Goal: Transaction & Acquisition: Purchase product/service

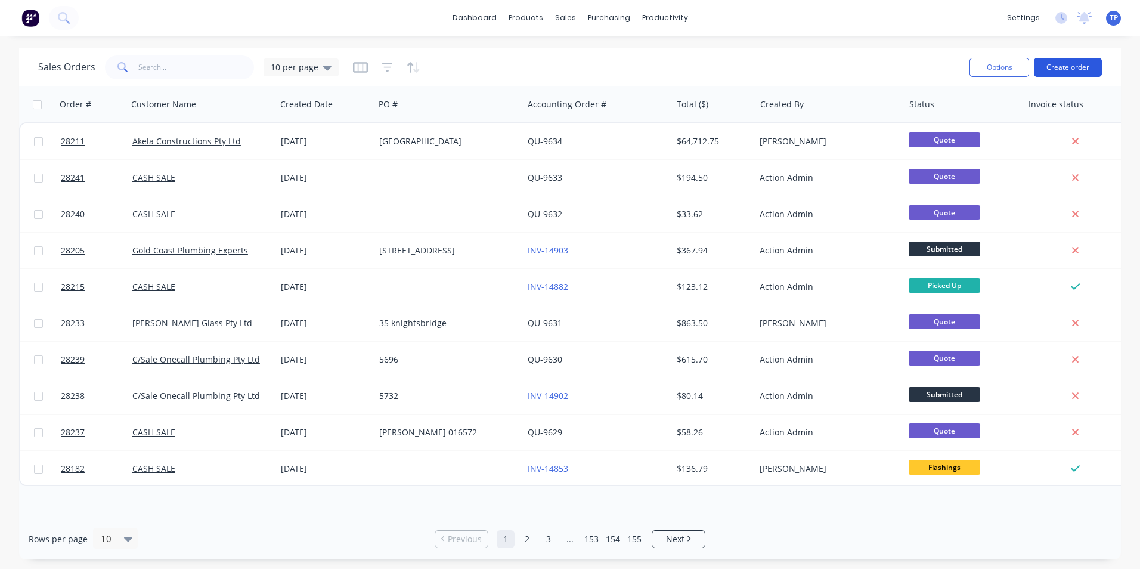
click at [1080, 68] on button "Create order" at bounding box center [1068, 67] width 68 height 19
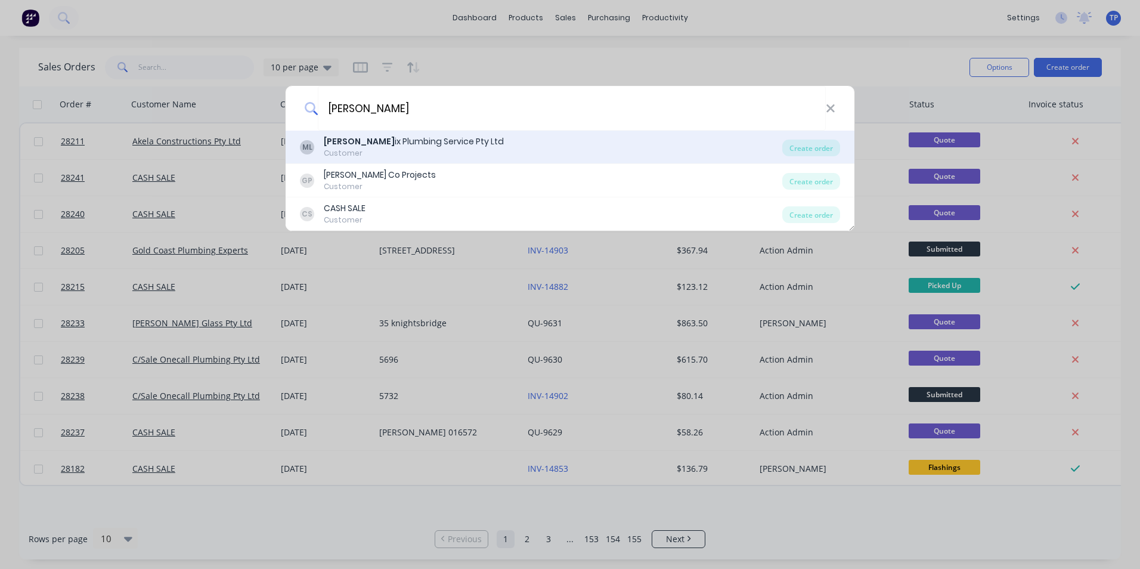
type input "[PERSON_NAME]"
click at [391, 147] on div "[PERSON_NAME] ix Plumbing Service Pty Ltd" at bounding box center [414, 141] width 180 height 13
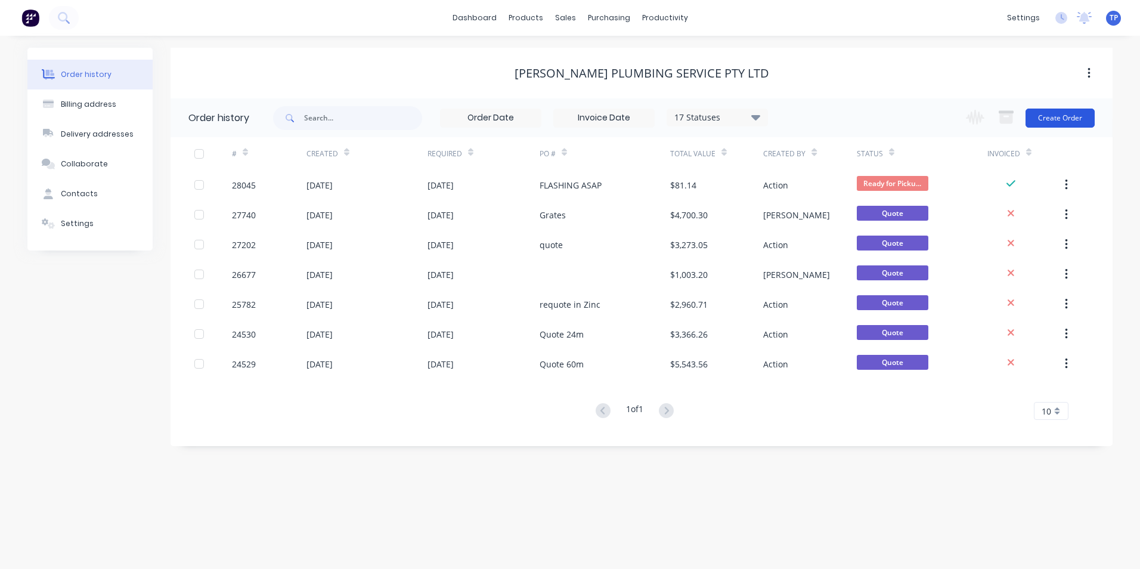
click at [1059, 117] on button "Create Order" at bounding box center [1059, 117] width 69 height 19
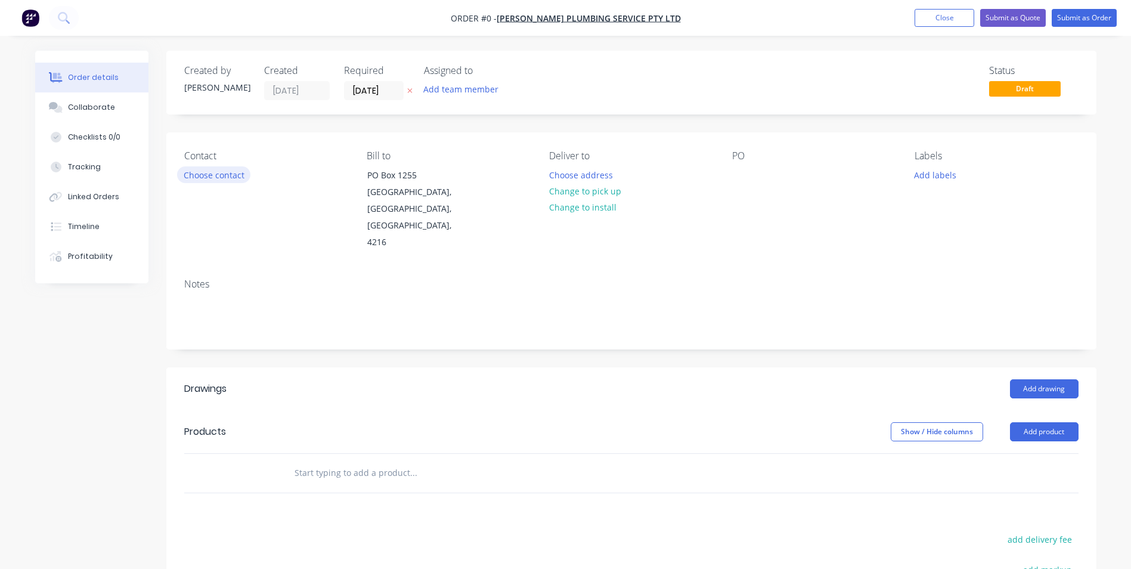
click at [236, 176] on button "Choose contact" at bounding box center [213, 174] width 73 height 16
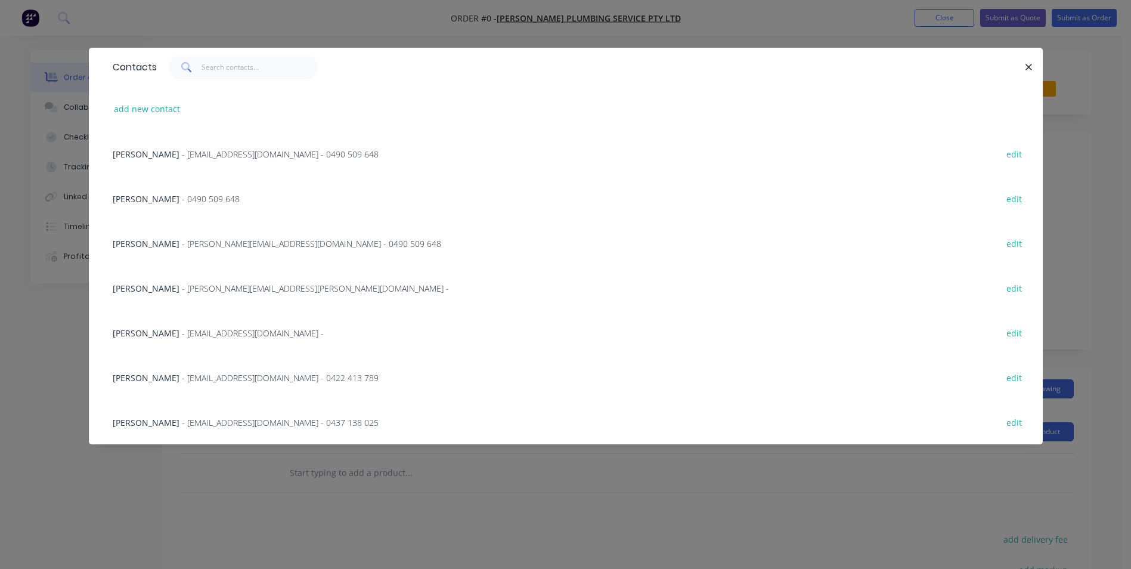
click at [213, 156] on span "- [EMAIL_ADDRESS][DOMAIN_NAME] - 0490 509 648" at bounding box center [280, 153] width 197 height 11
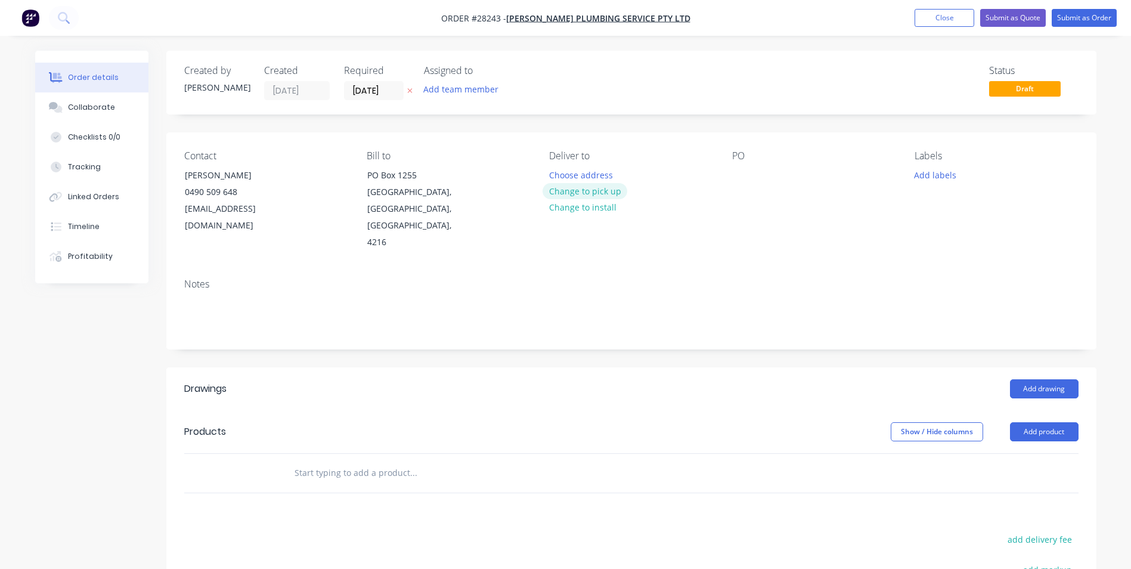
click at [596, 192] on button "Change to pick up" at bounding box center [584, 191] width 85 height 16
click at [739, 182] on div at bounding box center [741, 174] width 19 height 17
click at [1035, 379] on button "Add drawing" at bounding box center [1044, 388] width 69 height 19
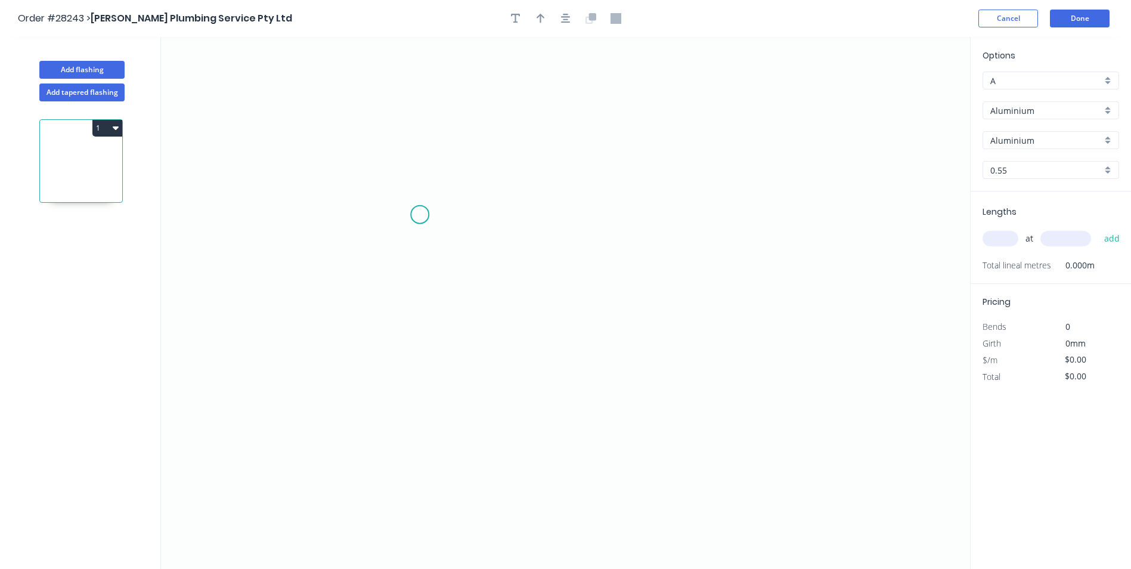
click at [423, 215] on icon "0" at bounding box center [565, 303] width 809 height 532
click at [416, 316] on icon "0" at bounding box center [565, 303] width 809 height 532
click at [640, 325] on icon "0 ?" at bounding box center [565, 303] width 809 height 532
click at [640, 224] on icon "0 ? ?" at bounding box center [565, 303] width 809 height 532
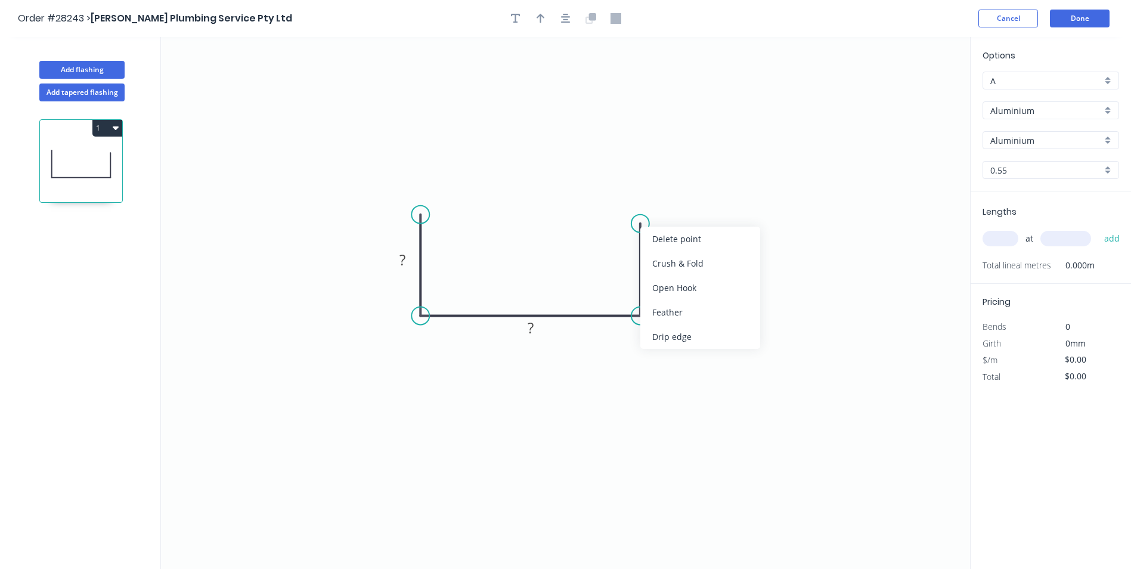
click at [854, 286] on icon "0 ? ? ?" at bounding box center [565, 303] width 809 height 532
click at [401, 260] on tspan "?" at bounding box center [402, 260] width 6 height 20
click at [531, 327] on tspan "?" at bounding box center [531, 328] width 6 height 20
click at [657, 263] on tspan "?" at bounding box center [658, 264] width 6 height 20
click at [888, 256] on icon "0 160 430 110" at bounding box center [565, 303] width 809 height 532
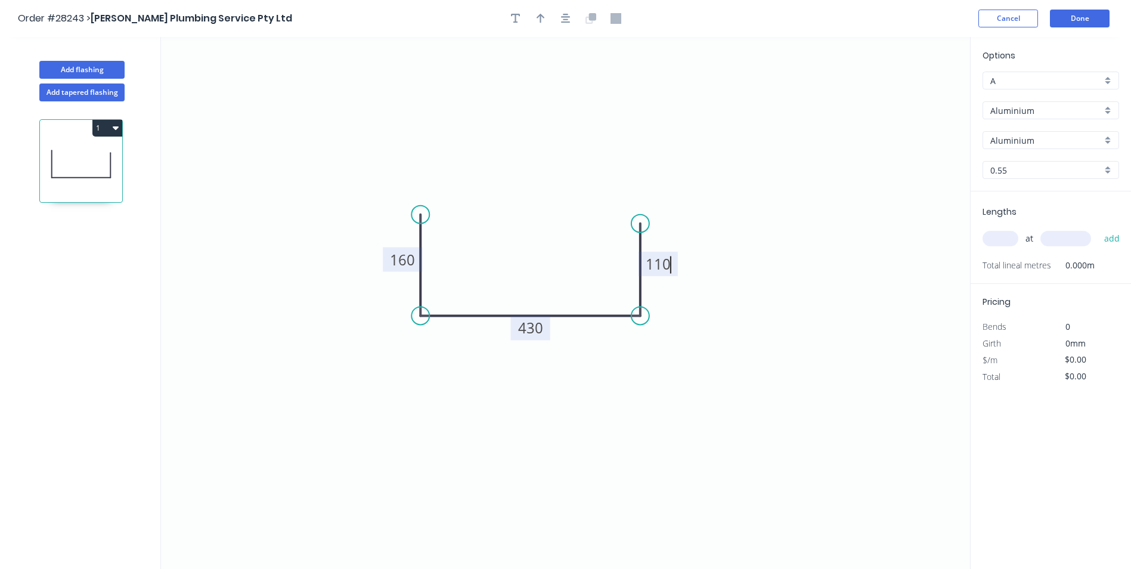
type input "$1.00"
click at [1108, 109] on div "Aluminium" at bounding box center [1050, 110] width 137 height 18
click at [1018, 192] on div "Stainless Steel 316" at bounding box center [1050, 193] width 135 height 21
type input "Stainless Steel 316"
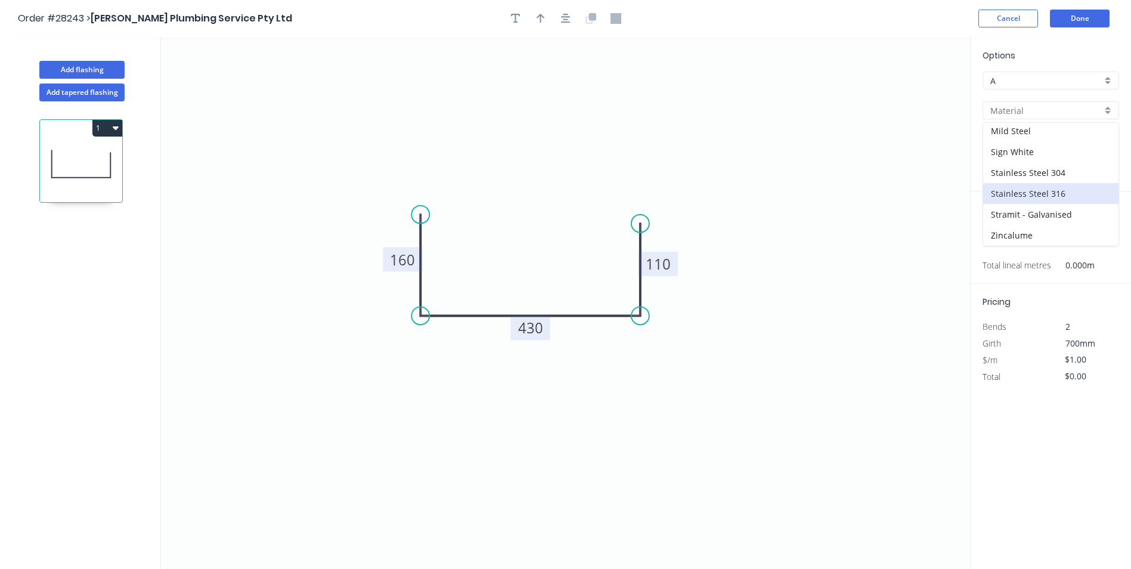
type input "Stainless Steel"
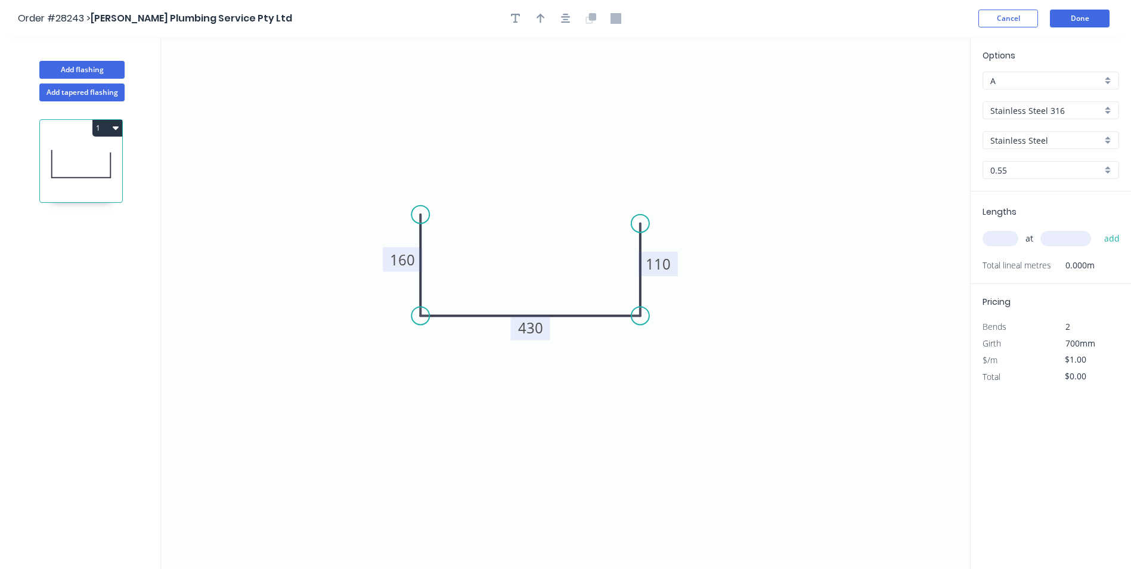
click at [1004, 244] on input "text" at bounding box center [1000, 238] width 36 height 15
type input "4"
type input "5"
click at [1075, 239] on input "text" at bounding box center [1065, 238] width 51 height 15
type input "4000"
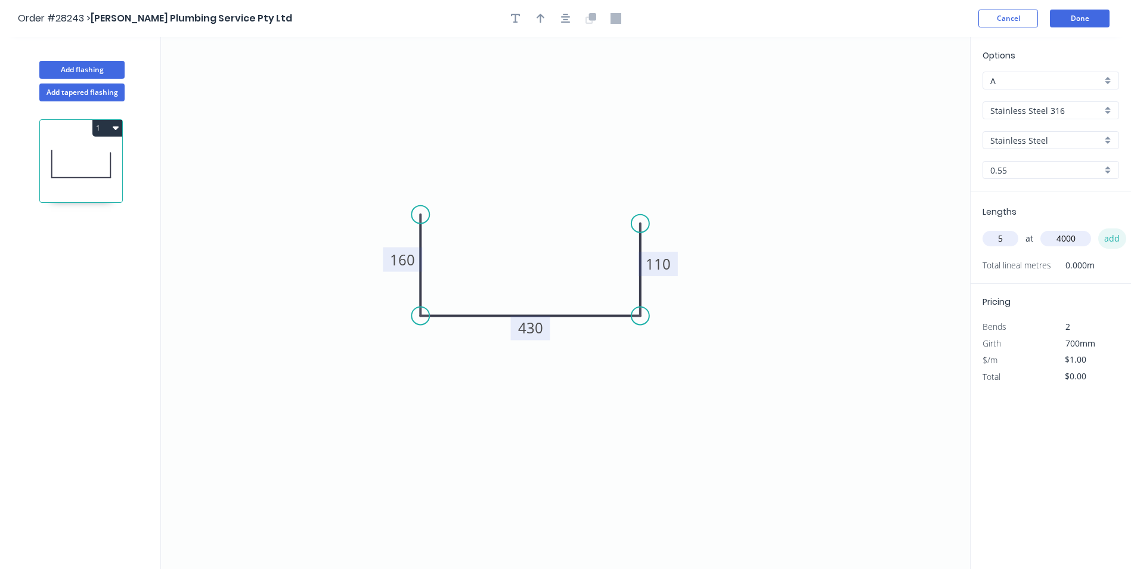
click at [1112, 240] on button "add" at bounding box center [1112, 238] width 28 height 20
click at [1091, 395] on input "$20.00" at bounding box center [1085, 392] width 41 height 17
type input "$931.50"
click at [1053, 432] on div "Options A A Stainless Steel 316 Stainless Steel 316 Stainless Steel Stainless S…" at bounding box center [1050, 303] width 161 height 533
click at [1084, 19] on button "Done" at bounding box center [1080, 19] width 60 height 18
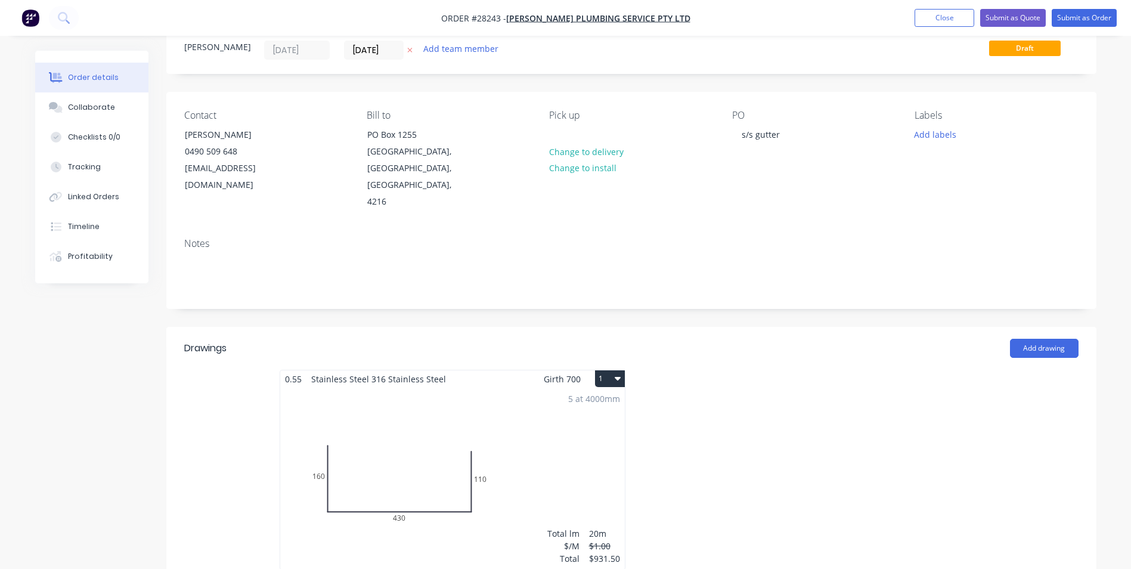
scroll to position [179, 0]
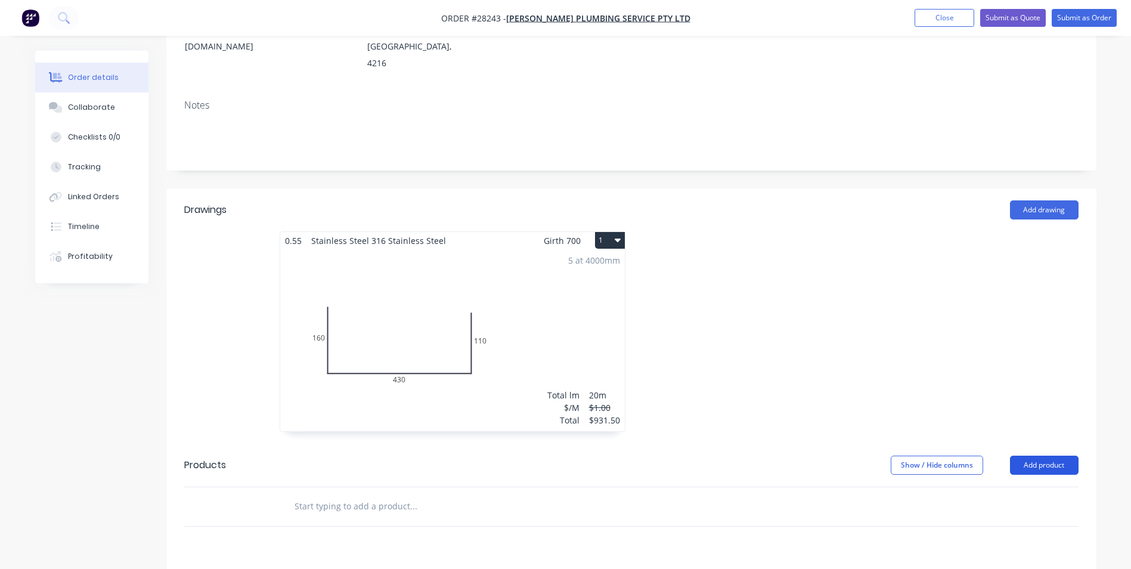
click at [1054, 455] on button "Add product" at bounding box center [1044, 464] width 69 height 19
click at [1003, 510] on div "Basic product" at bounding box center [1022, 518] width 92 height 17
click at [345, 517] on div at bounding box center [334, 525] width 100 height 17
click at [966, 517] on input "0" at bounding box center [961, 525] width 27 height 17
type input "$30.00"
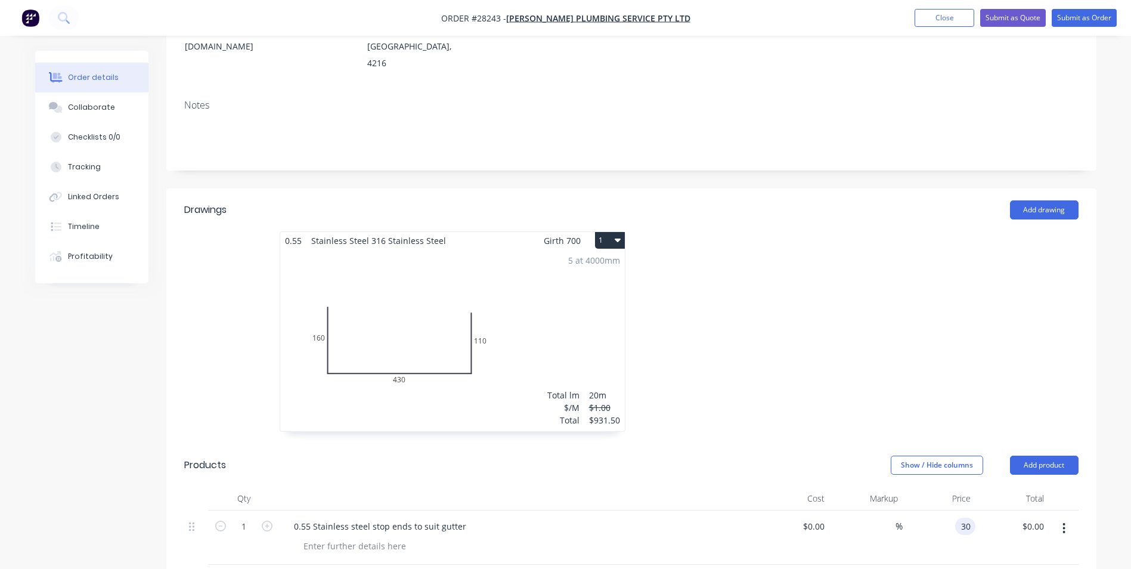
type input "$30.00"
click at [921, 539] on div "$30.00 30" at bounding box center [939, 537] width 73 height 54
click at [268, 520] on icon "button" at bounding box center [267, 525] width 11 height 11
type input "2"
type input "$60.00"
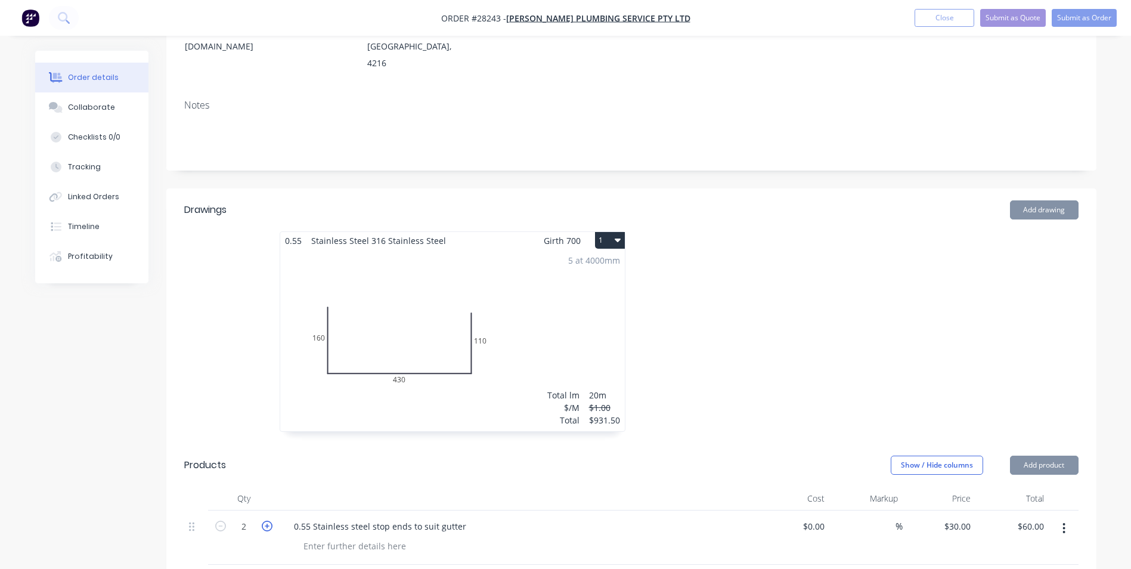
click at [268, 520] on icon "button" at bounding box center [267, 525] width 11 height 11
type input "3"
type input "$90.00"
click at [268, 520] on icon "button" at bounding box center [267, 525] width 11 height 11
type input "4"
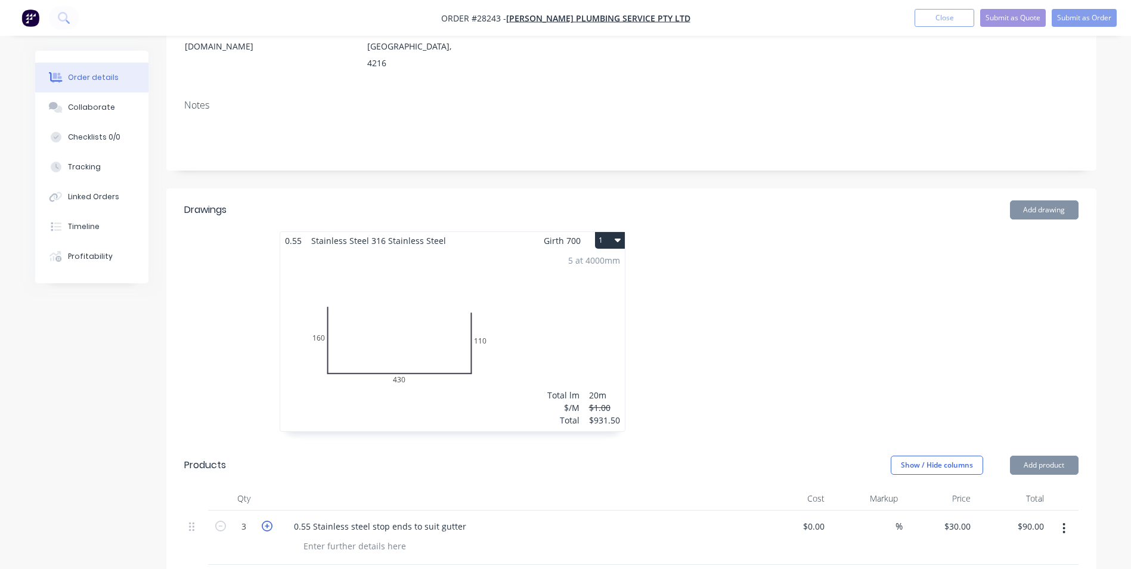
type input "$120.00"
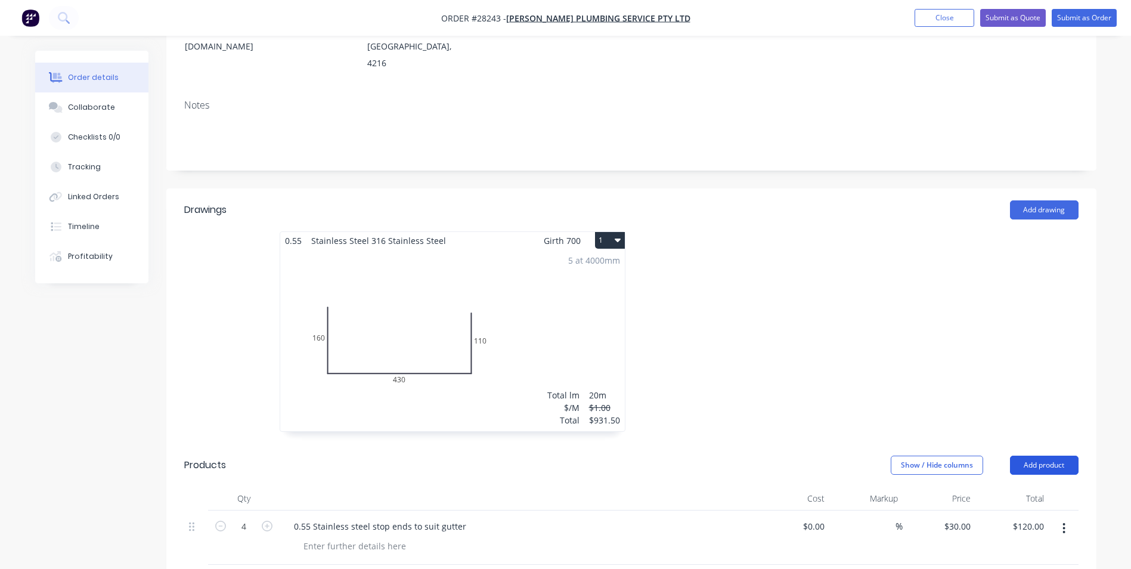
click at [1059, 455] on button "Add product" at bounding box center [1044, 464] width 69 height 19
click at [993, 510] on div "Basic product" at bounding box center [1022, 518] width 92 height 17
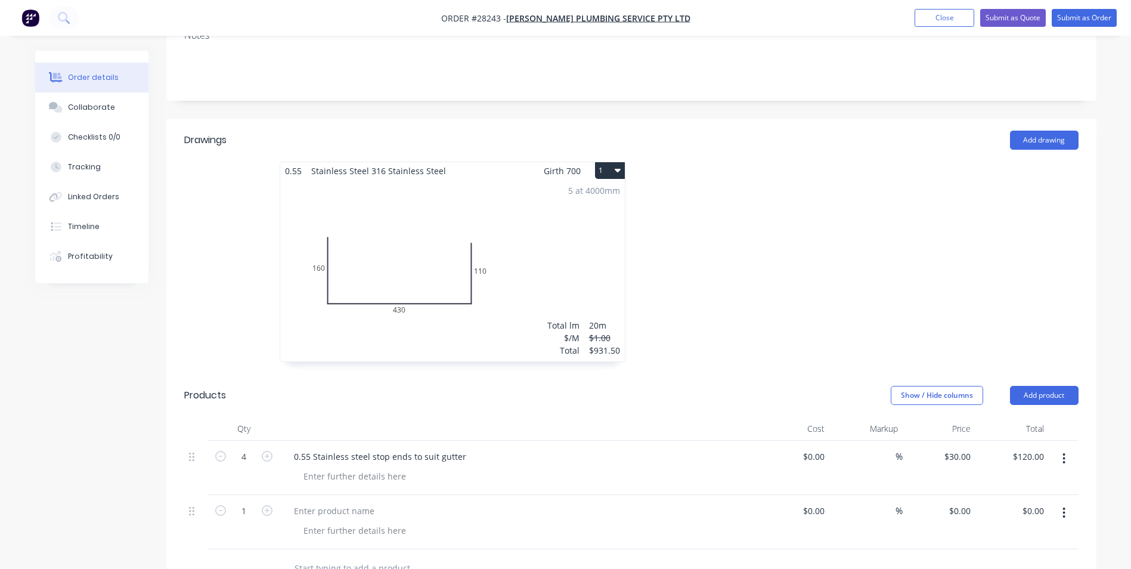
scroll to position [417, 0]
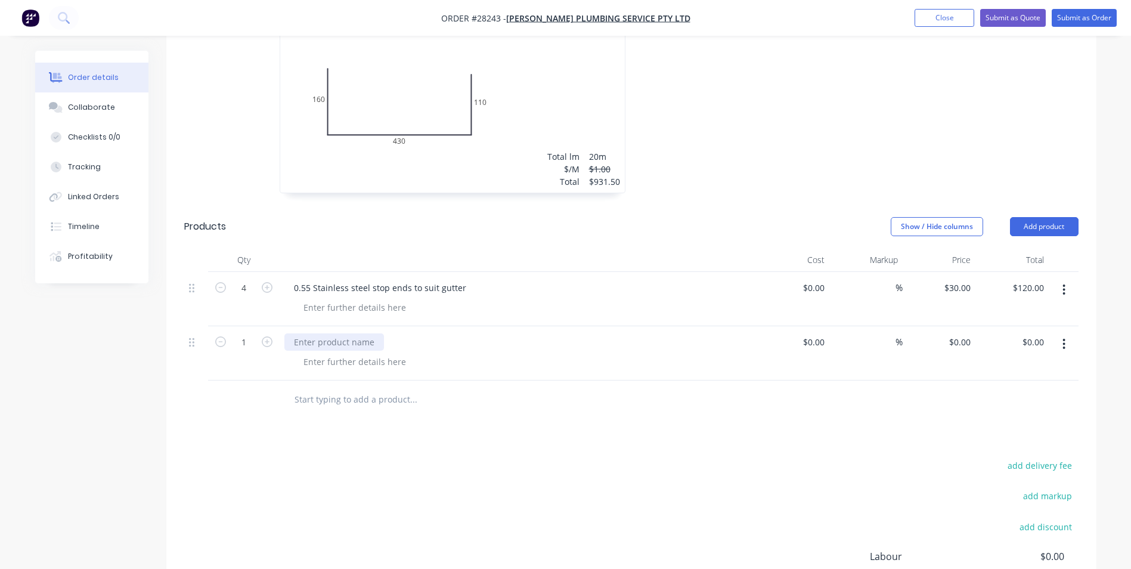
drag, startPoint x: 323, startPoint y: 325, endPoint x: 399, endPoint y: 330, distance: 75.9
click at [325, 333] on div at bounding box center [334, 341] width 100 height 17
click at [957, 326] on div "0 $0.00" at bounding box center [939, 353] width 73 height 54
type input "$149.50"
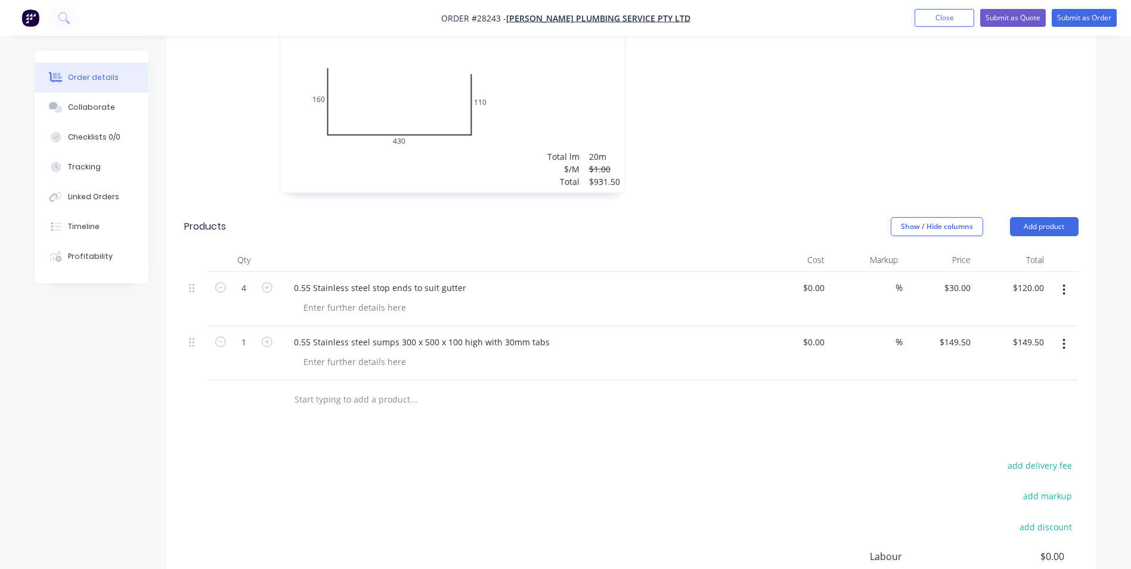
click at [874, 380] on div at bounding box center [631, 399] width 894 height 39
click at [271, 336] on icon "button" at bounding box center [267, 341] width 11 height 11
type input "2"
type input "$299.00"
click at [1041, 217] on button "Add product" at bounding box center [1044, 226] width 69 height 19
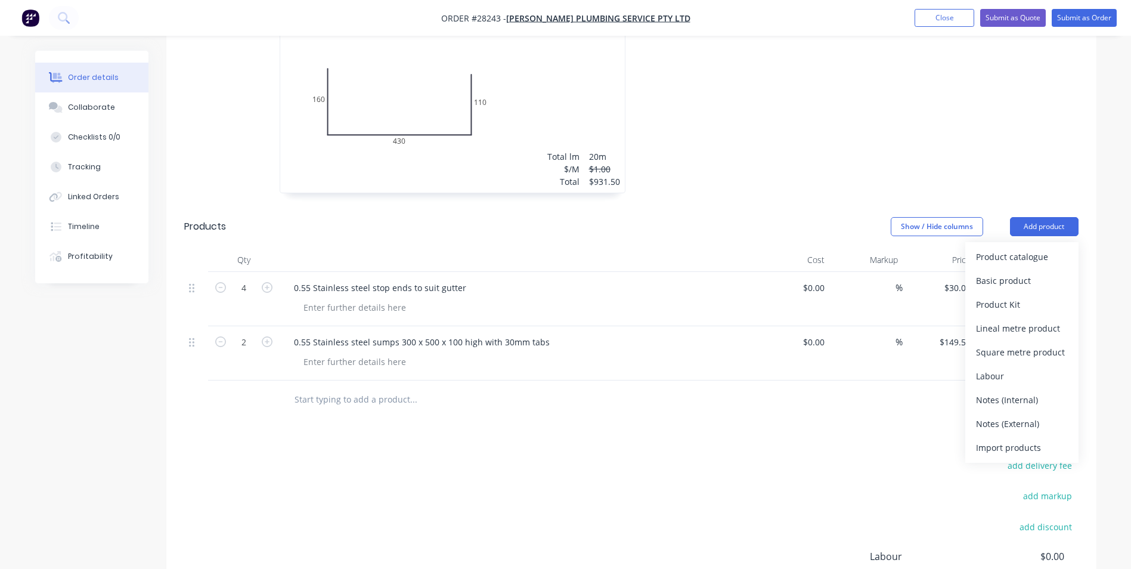
click at [997, 272] on div "Basic product" at bounding box center [1022, 280] width 92 height 17
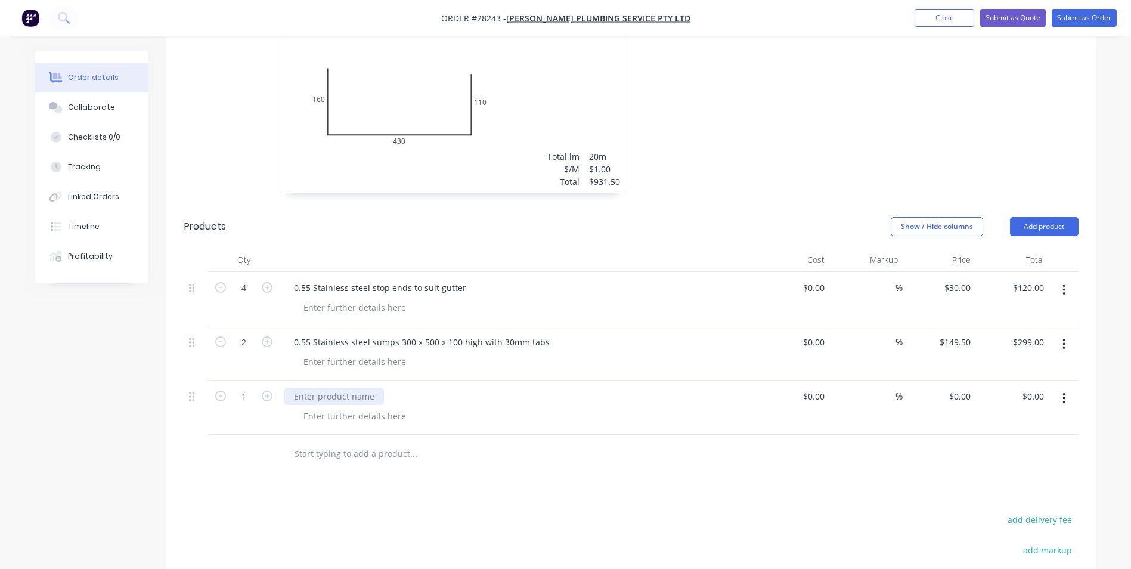
click at [328, 387] on div at bounding box center [334, 395] width 100 height 17
click at [970, 387] on input "0" at bounding box center [961, 395] width 27 height 17
type input "$40.00"
click at [743, 387] on div "0.55 Stainless steel droppers 130 round x 200 long with 10mm tabs" at bounding box center [517, 395] width 467 height 17
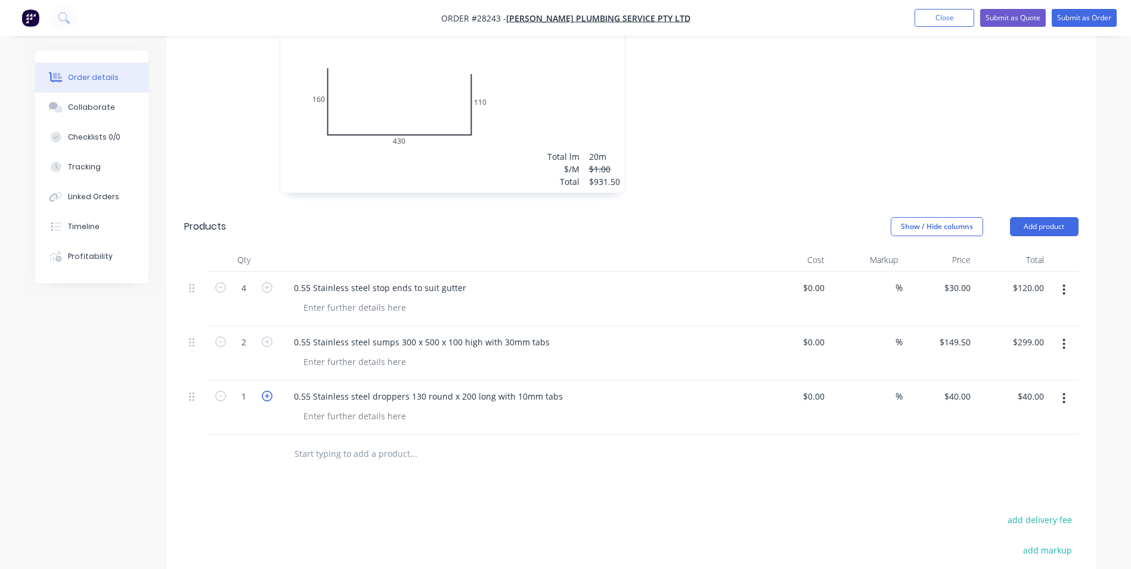
click at [265, 390] on icon "button" at bounding box center [267, 395] width 11 height 11
type input "2"
type input "$80.00"
click at [265, 390] on icon "button" at bounding box center [267, 395] width 11 height 11
type input "3"
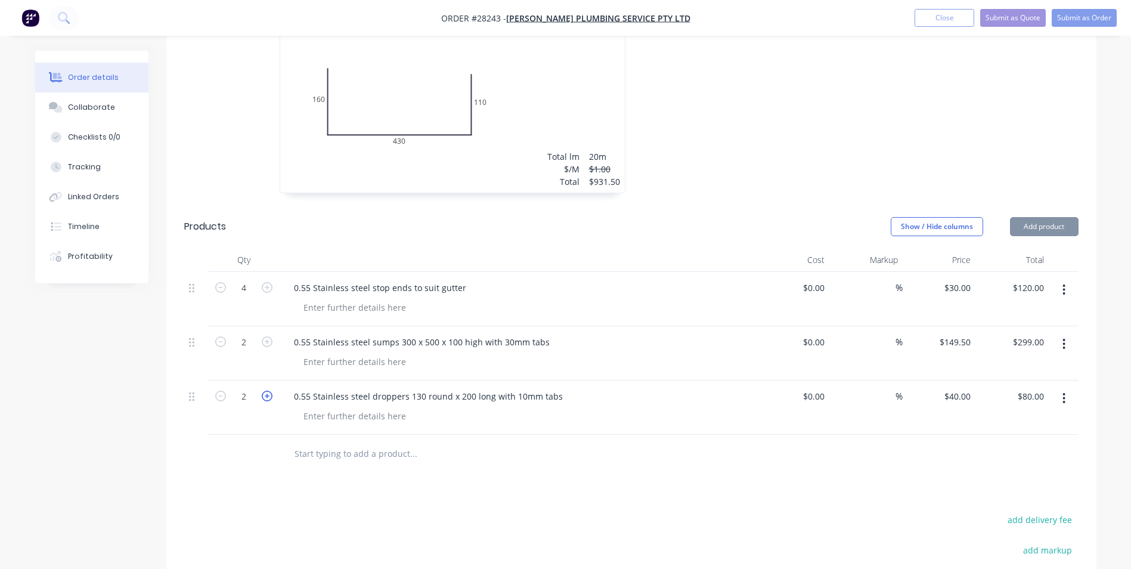
type input "$120.00"
click at [269, 390] on icon "button" at bounding box center [267, 395] width 11 height 11
type input "4"
type input "$160.00"
click at [268, 390] on icon "button" at bounding box center [267, 395] width 11 height 11
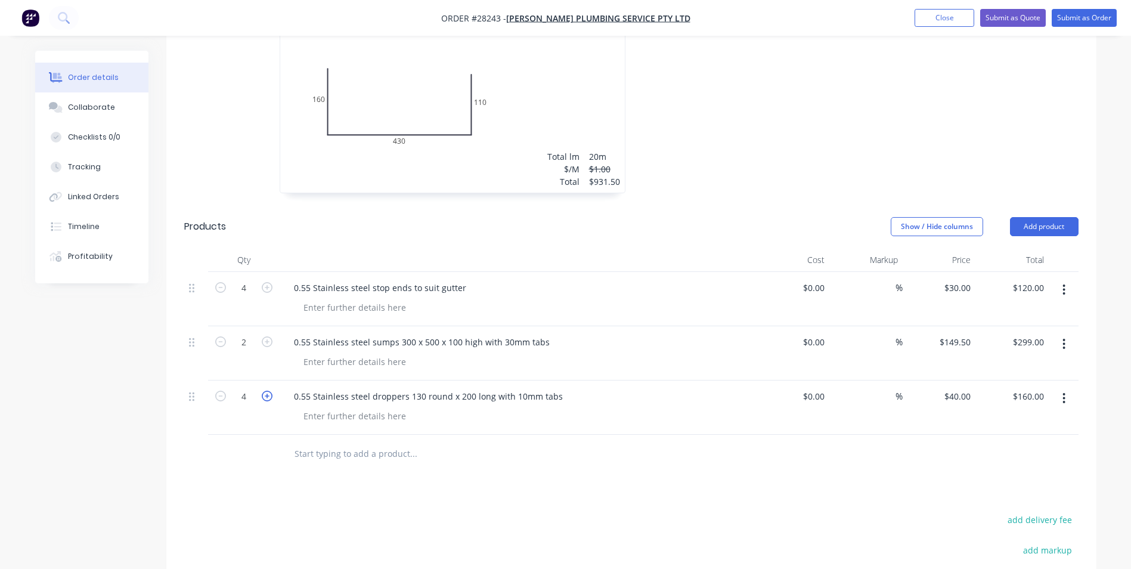
type input "5"
type input "$200.00"
click at [220, 390] on icon "button" at bounding box center [220, 395] width 11 height 11
type input "4"
type input "$160.00"
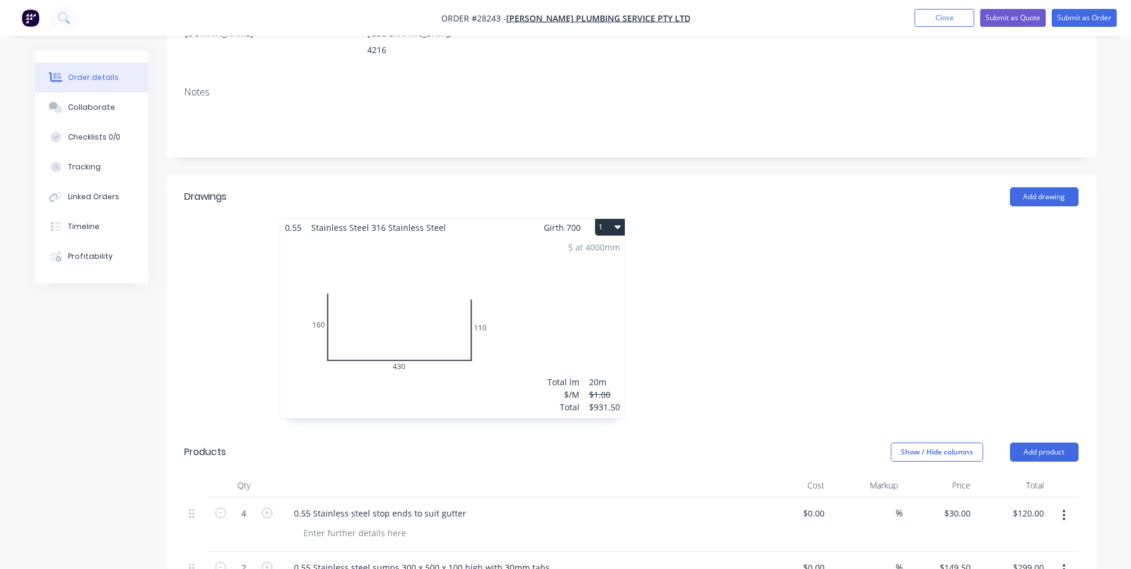
scroll to position [0, 0]
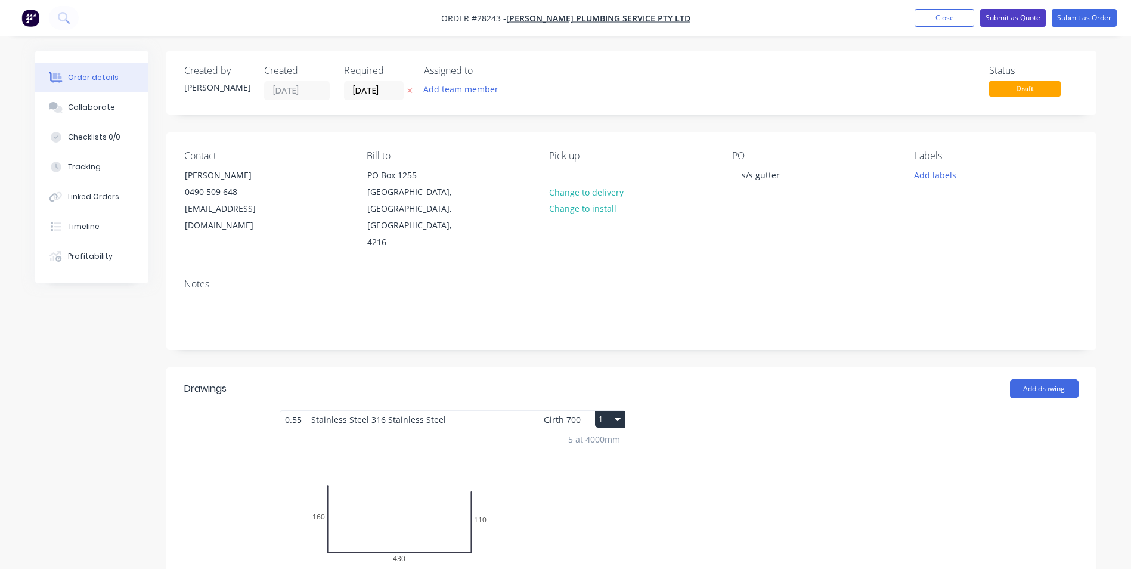
click at [1006, 18] on button "Submit as Quote" at bounding box center [1013, 18] width 66 height 18
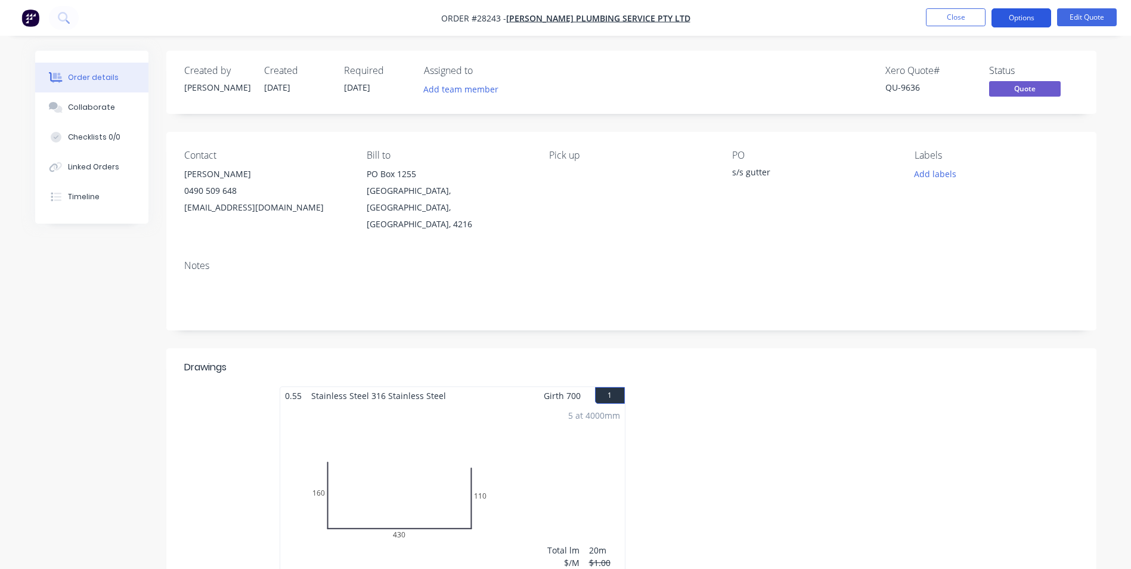
click at [1018, 17] on button "Options" at bounding box center [1021, 17] width 60 height 19
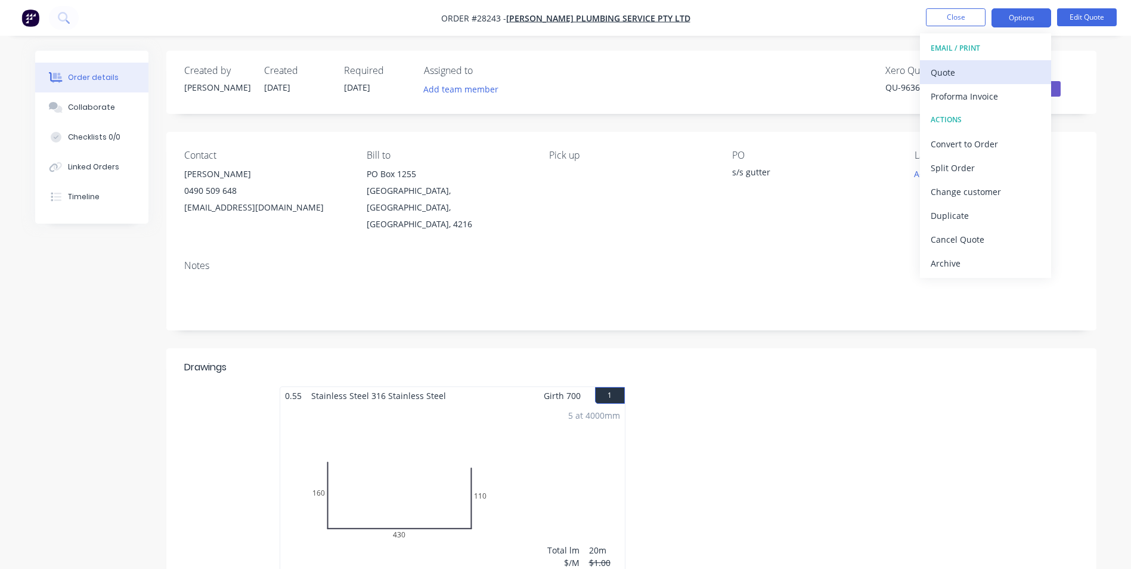
click at [981, 75] on div "Quote" at bounding box center [986, 72] width 110 height 17
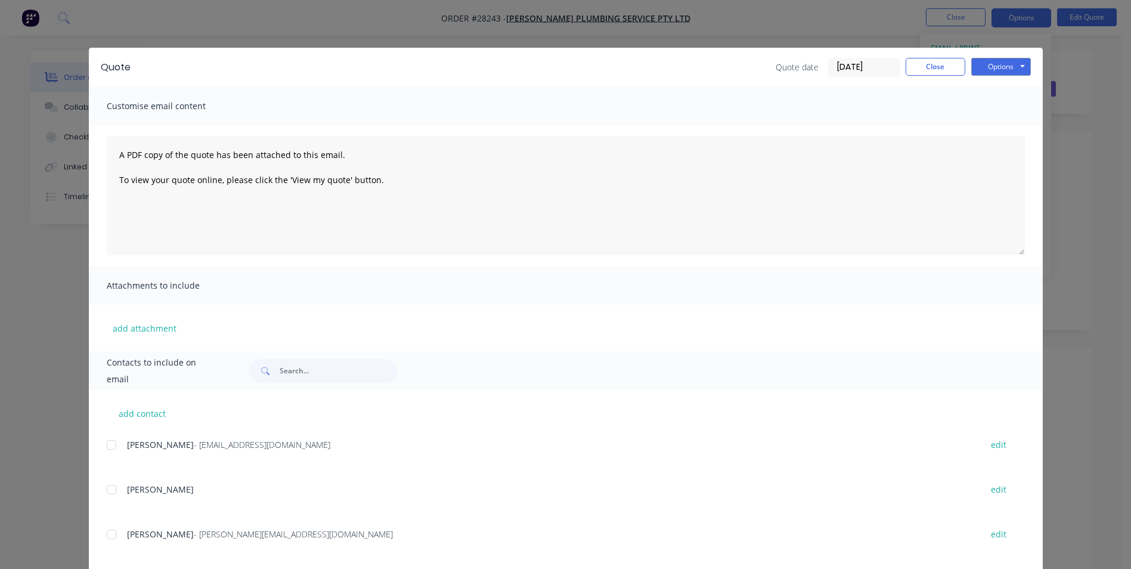
click at [104, 443] on div at bounding box center [112, 445] width 24 height 24
click at [1001, 67] on button "Options" at bounding box center [1001, 67] width 60 height 18
click at [1004, 125] on button "Email" at bounding box center [1009, 127] width 76 height 20
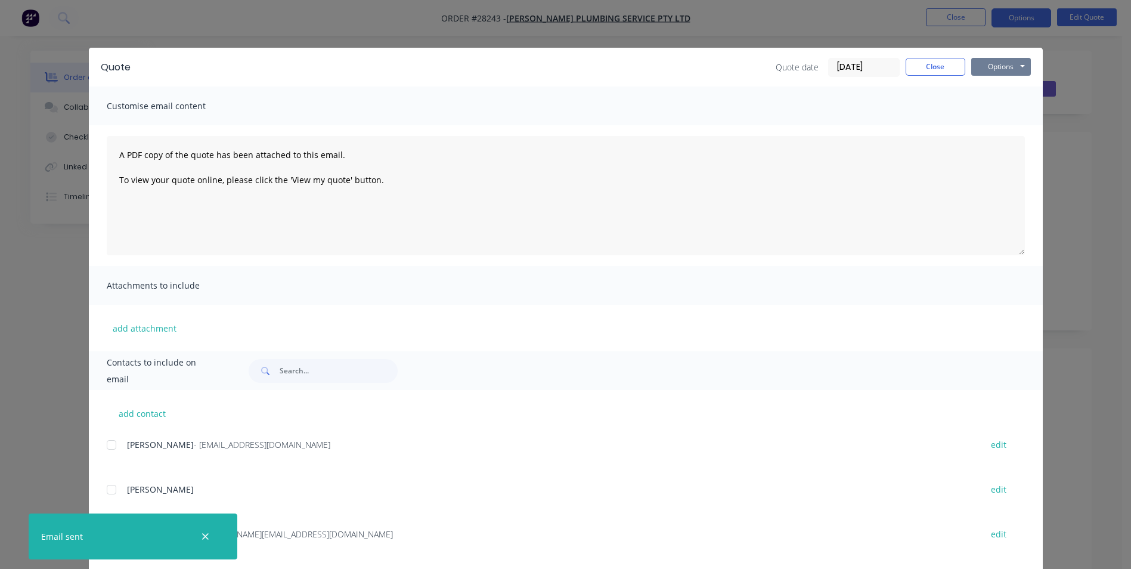
click at [1000, 67] on button "Options" at bounding box center [1001, 67] width 60 height 18
click at [993, 108] on button "Print" at bounding box center [1009, 108] width 76 height 20
click at [922, 68] on button "Close" at bounding box center [935, 67] width 60 height 18
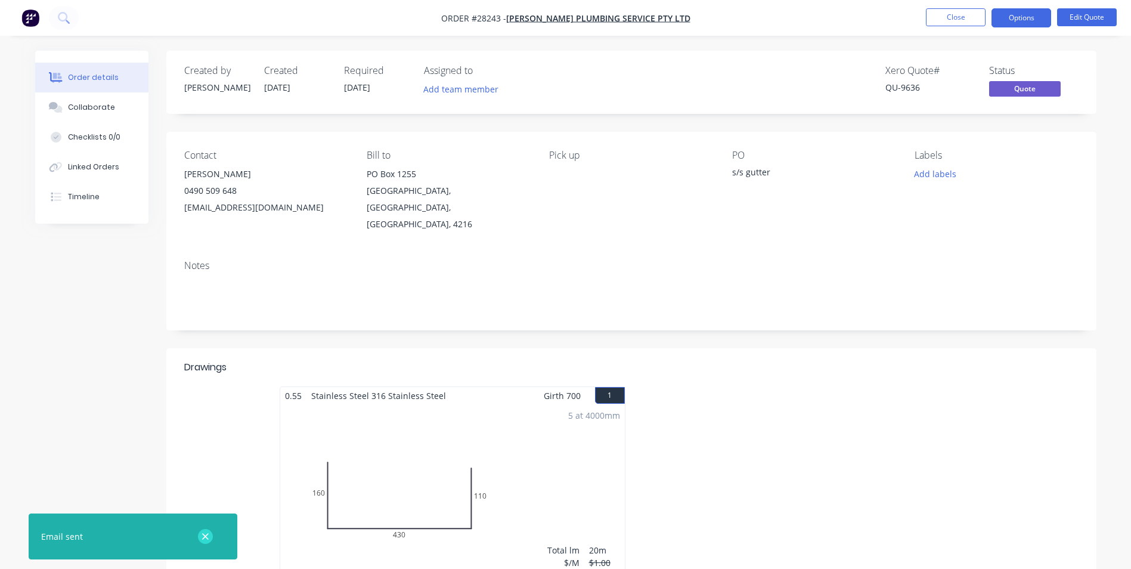
click at [204, 536] on icon "button" at bounding box center [205, 536] width 7 height 7
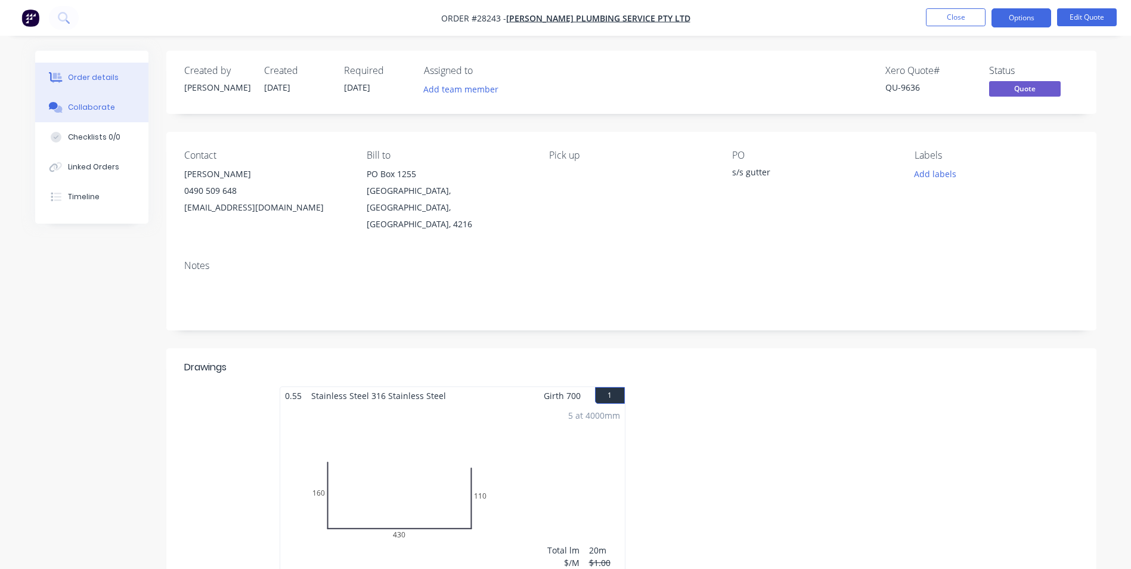
click at [89, 109] on div "Collaborate" at bounding box center [91, 107] width 47 height 11
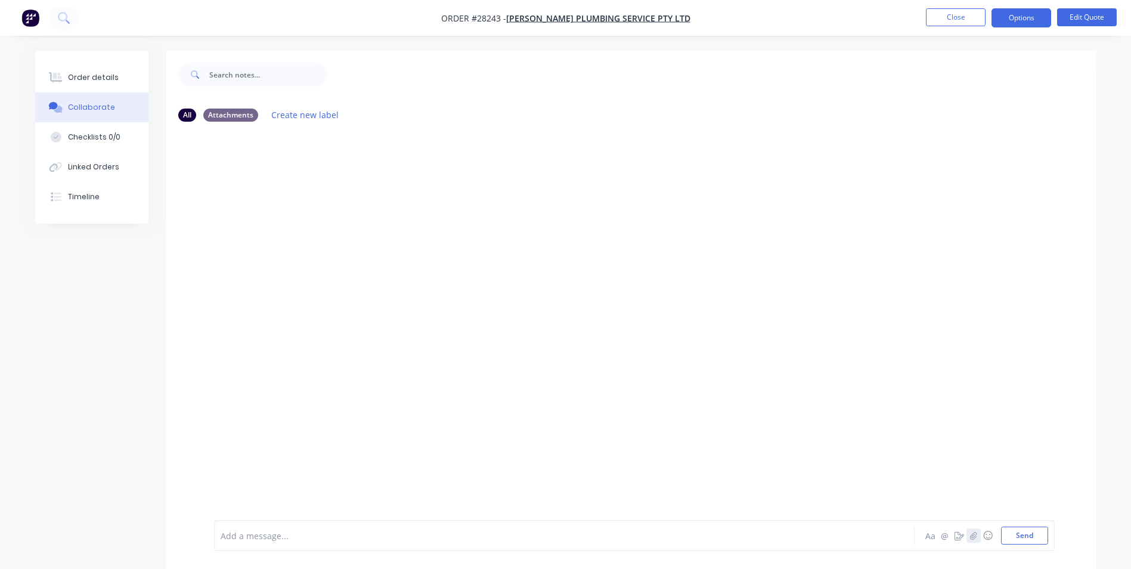
click at [973, 537] on icon "button" at bounding box center [972, 535] width 7 height 8
click at [1015, 541] on button "Send" at bounding box center [1024, 535] width 47 height 18
click at [86, 74] on div "Order details" at bounding box center [93, 77] width 51 height 11
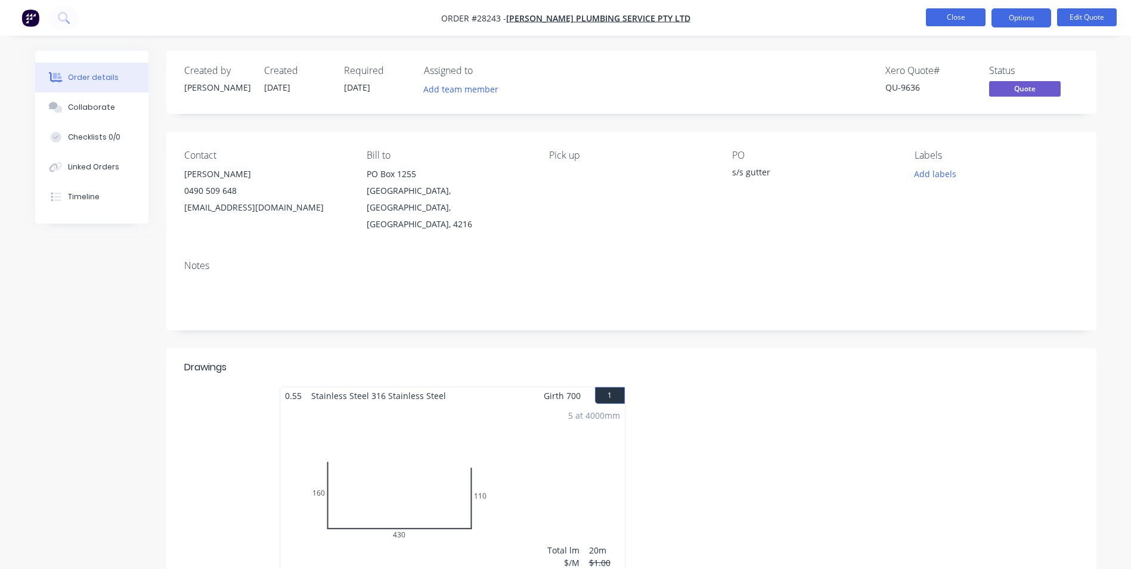
click at [973, 18] on button "Close" at bounding box center [956, 17] width 60 height 18
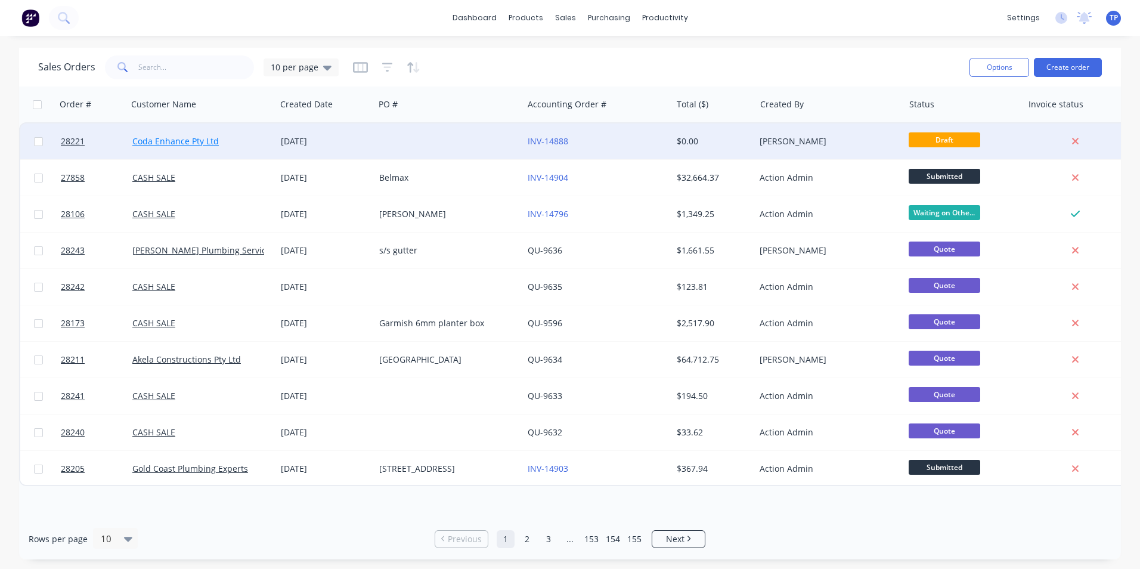
click at [186, 142] on link "Coda Enhance Pty Ltd" at bounding box center [175, 140] width 86 height 11
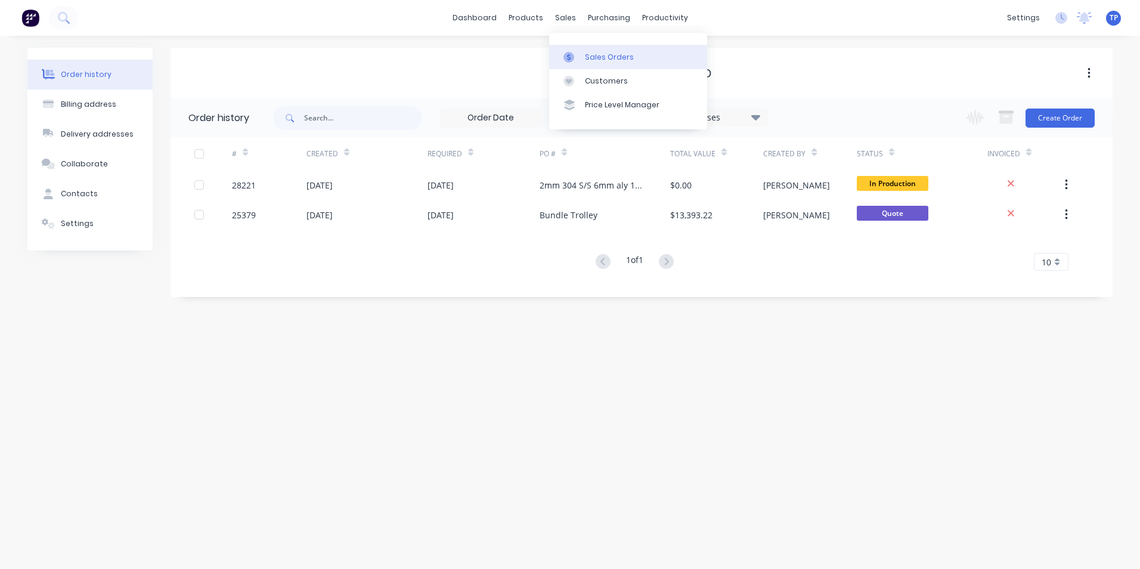
click at [596, 58] on div "Sales Orders" at bounding box center [609, 57] width 49 height 11
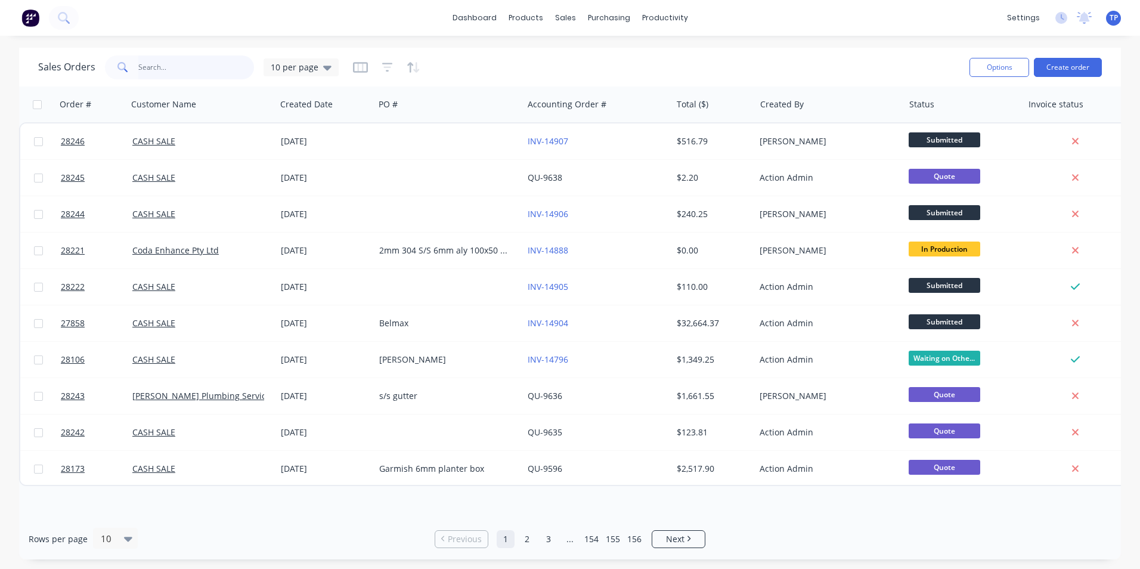
click at [189, 65] on input "text" at bounding box center [196, 67] width 116 height 24
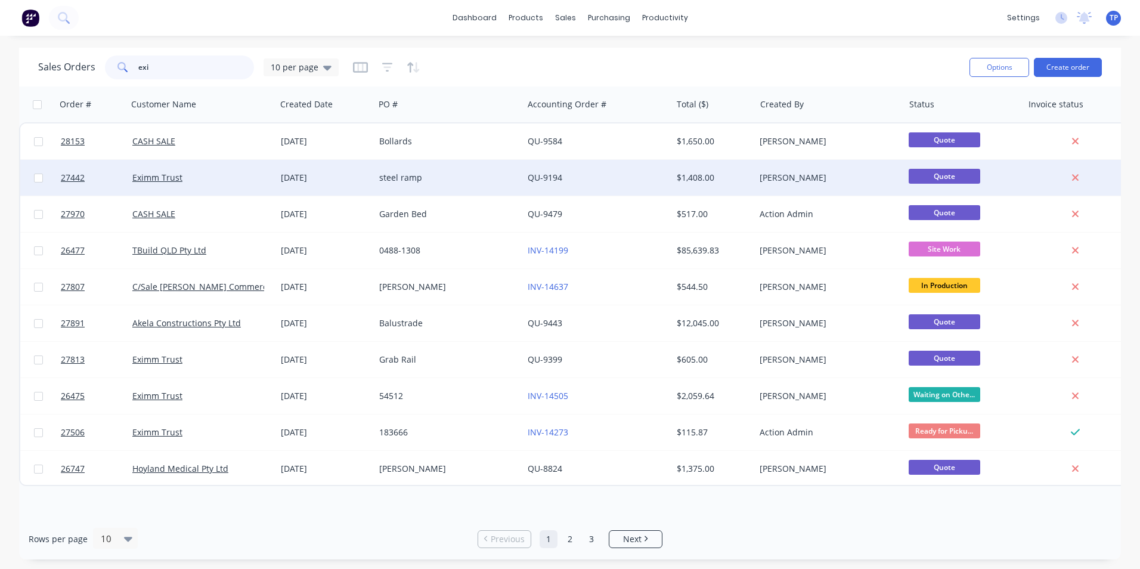
type input "exi"
click at [222, 178] on div "Eximm Trust" at bounding box center [198, 178] width 132 height 12
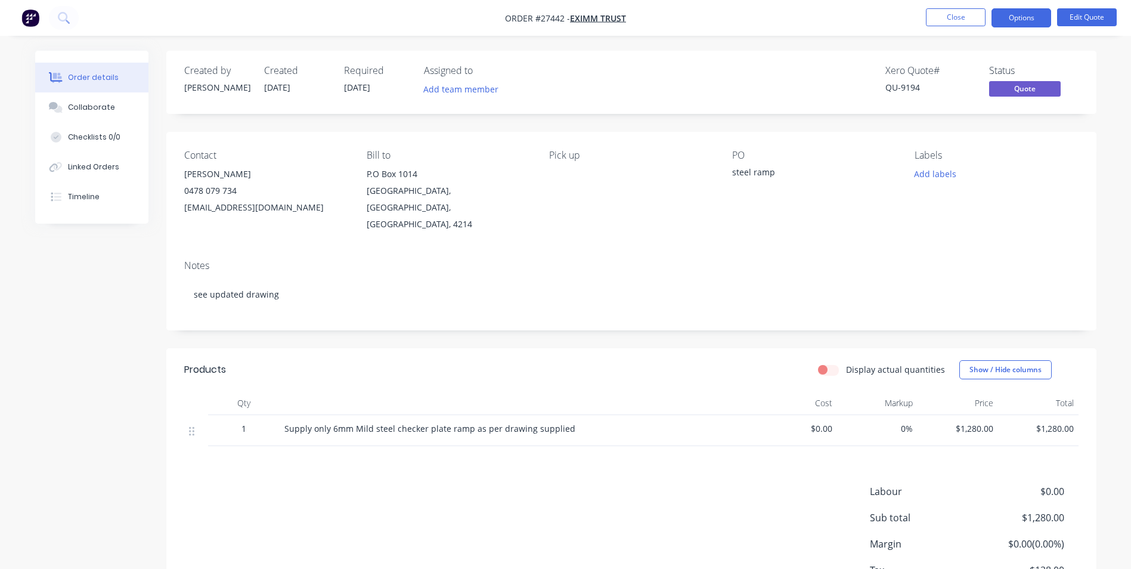
scroll to position [73, 0]
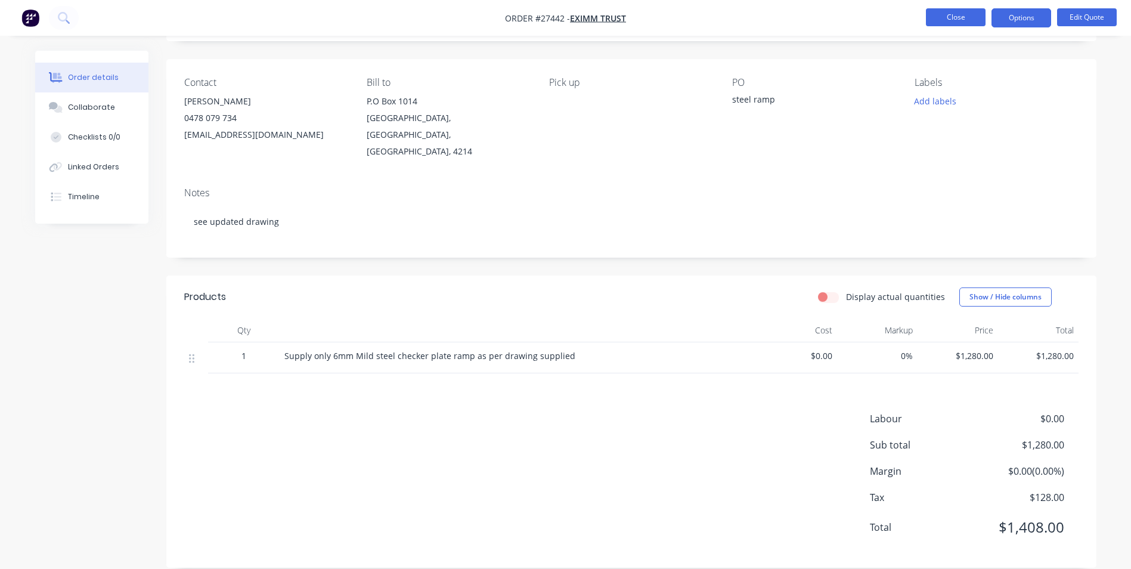
click at [936, 14] on button "Close" at bounding box center [956, 17] width 60 height 18
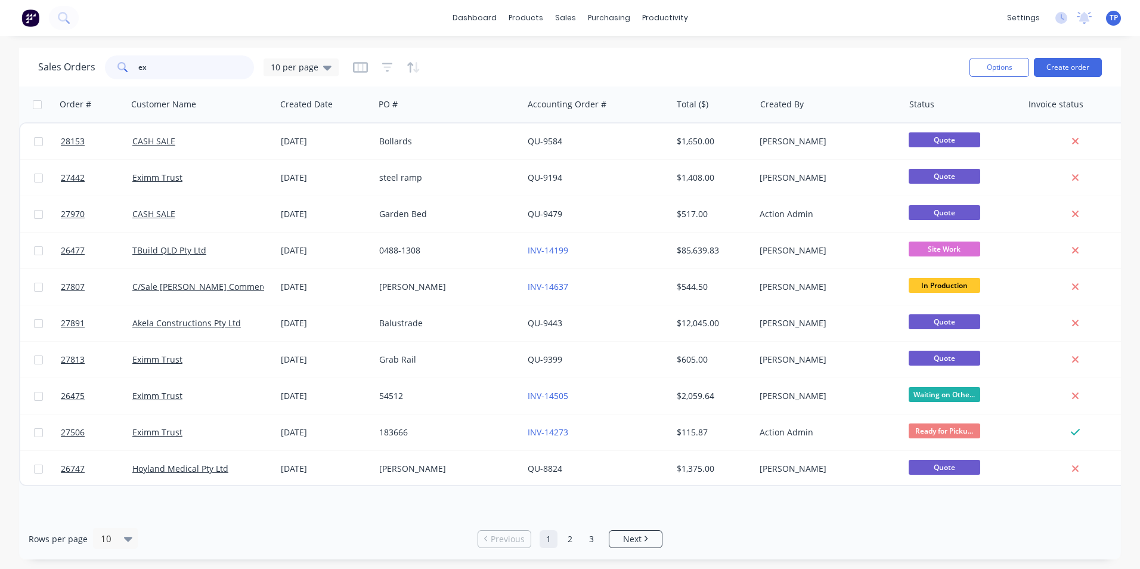
type input "e"
